Goal: Task Accomplishment & Management: Manage account settings

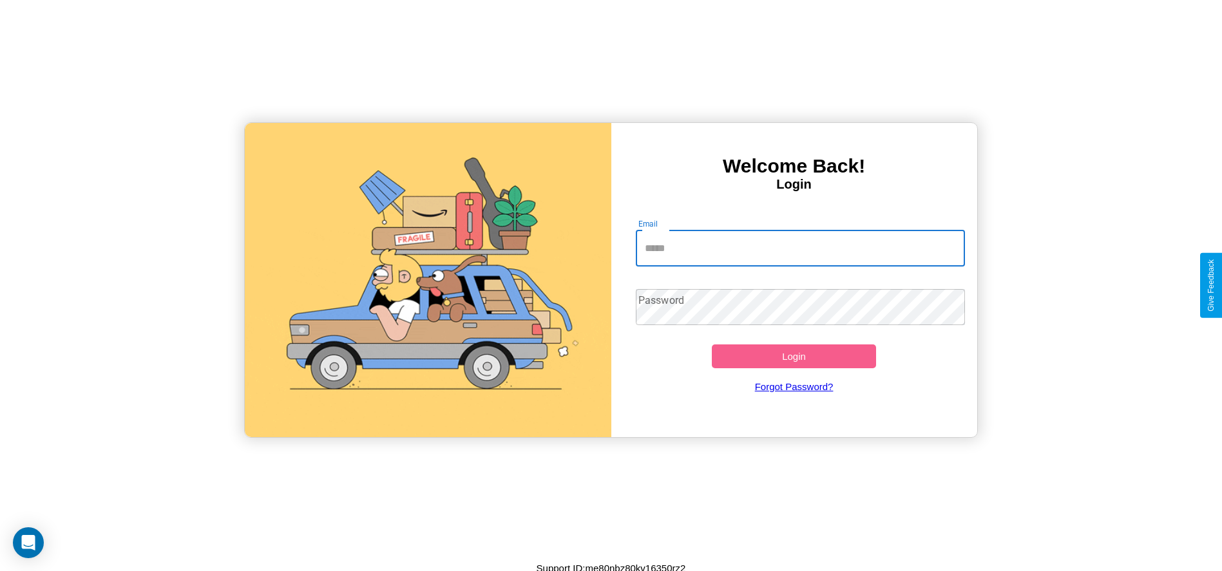
click at [800, 248] on input "Email" at bounding box center [800, 249] width 329 height 36
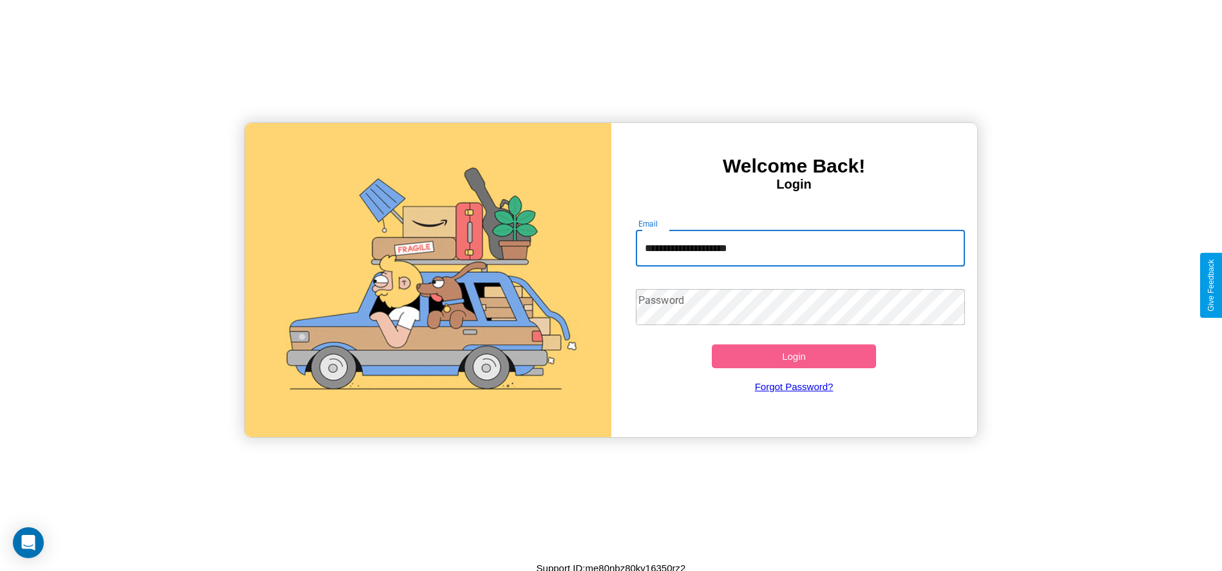
type input "**********"
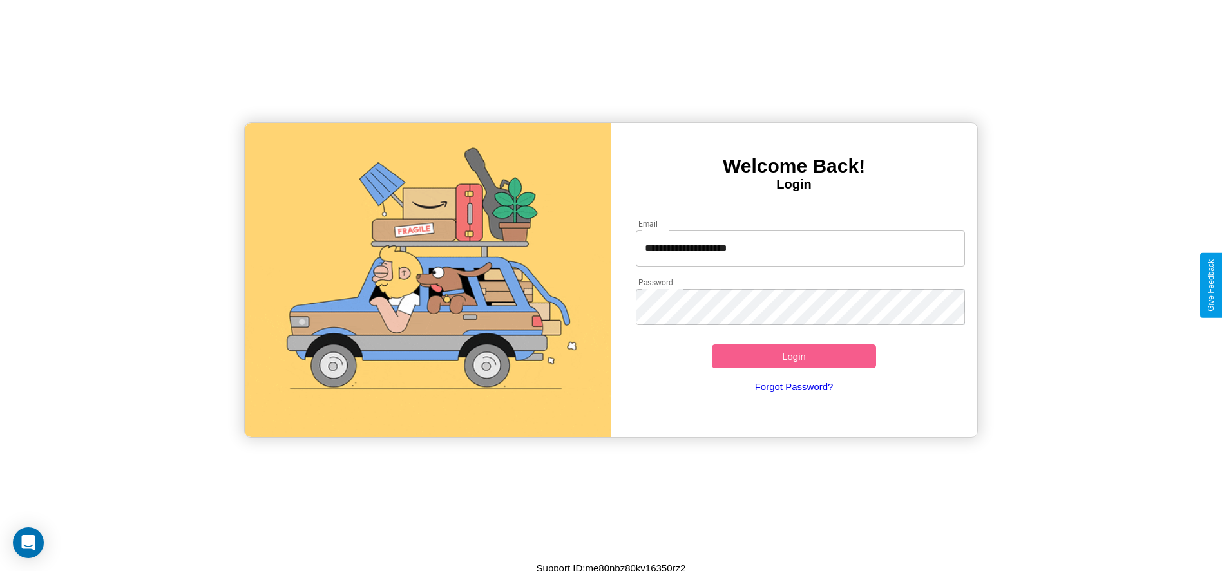
click at [793, 356] on button "Login" at bounding box center [794, 357] width 165 height 24
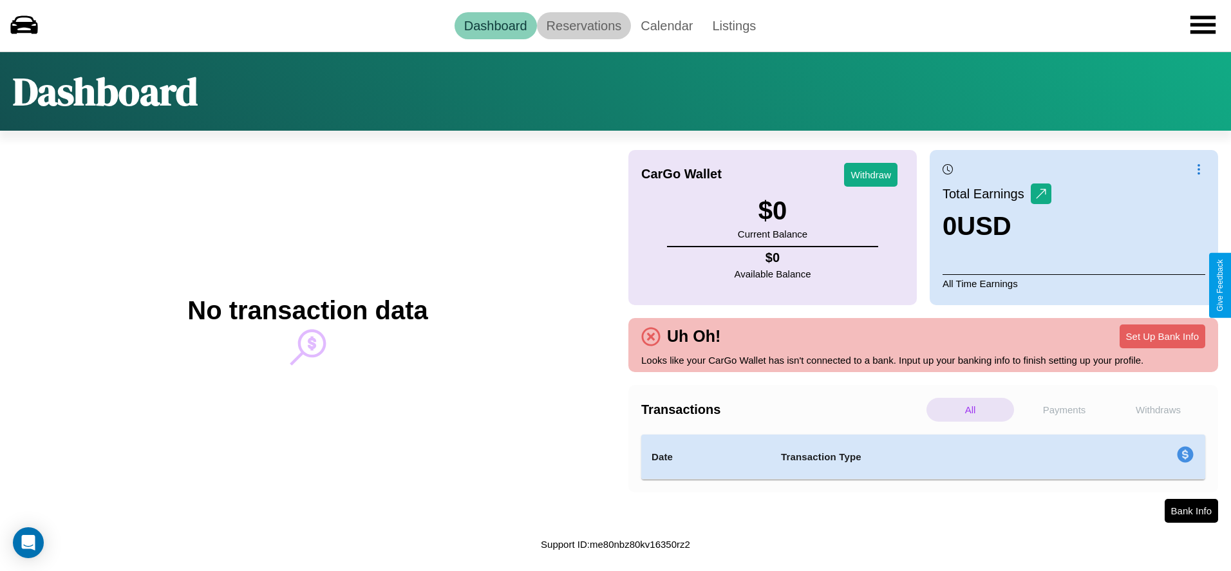
click at [583, 25] on link "Reservations" at bounding box center [584, 25] width 95 height 27
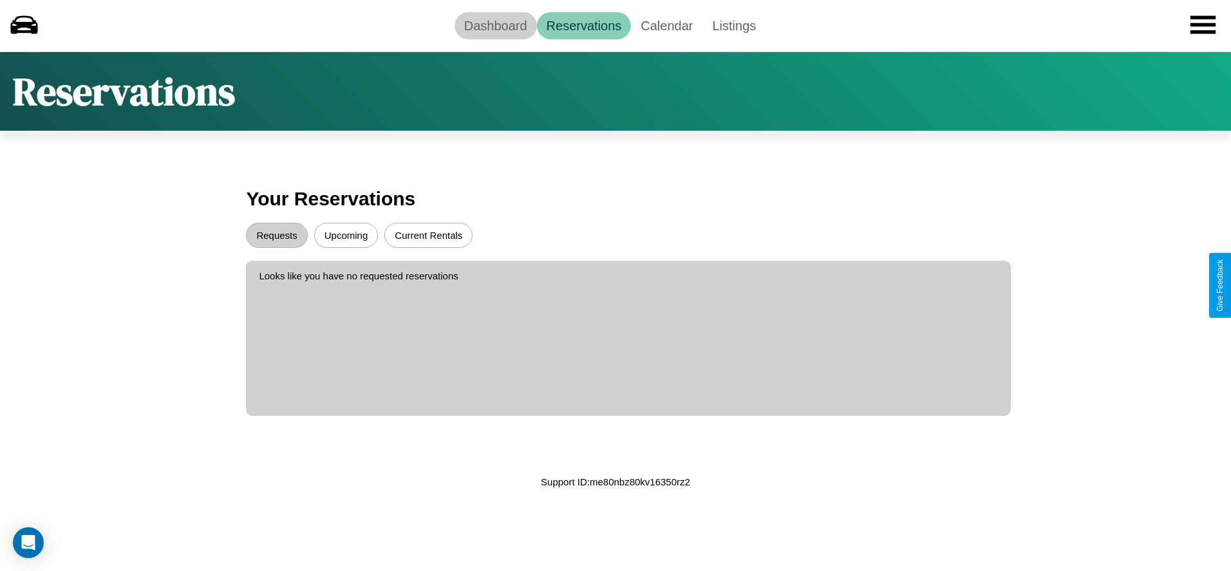
click at [495, 25] on link "Dashboard" at bounding box center [496, 25] width 82 height 27
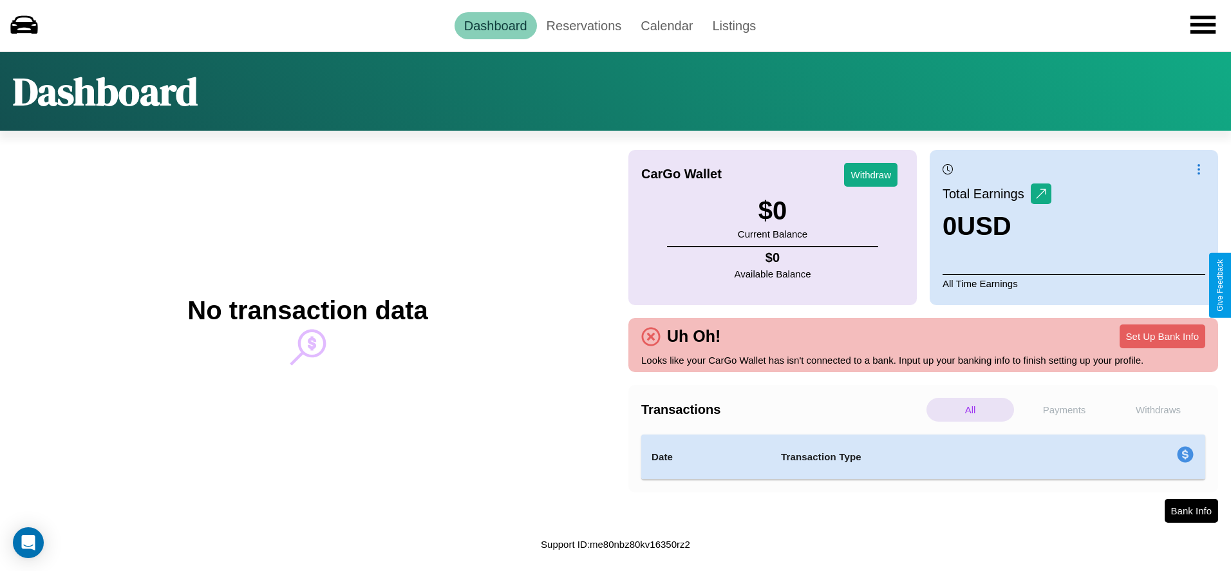
click at [1065, 410] on p "Payments" at bounding box center [1065, 410] width 88 height 24
